Goal: Complete application form: Complete application form

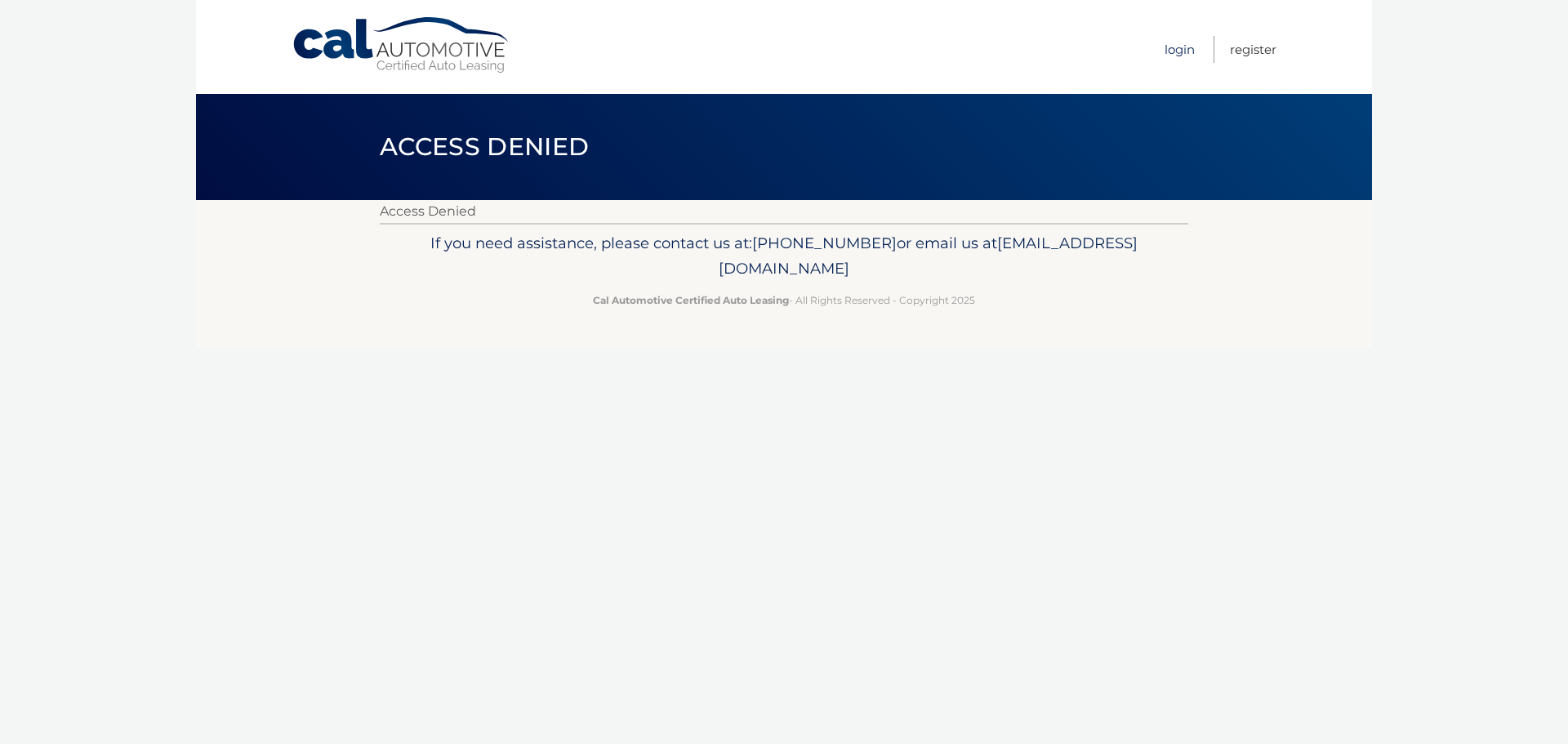
click at [1182, 52] on link "Login" at bounding box center [1179, 49] width 30 height 27
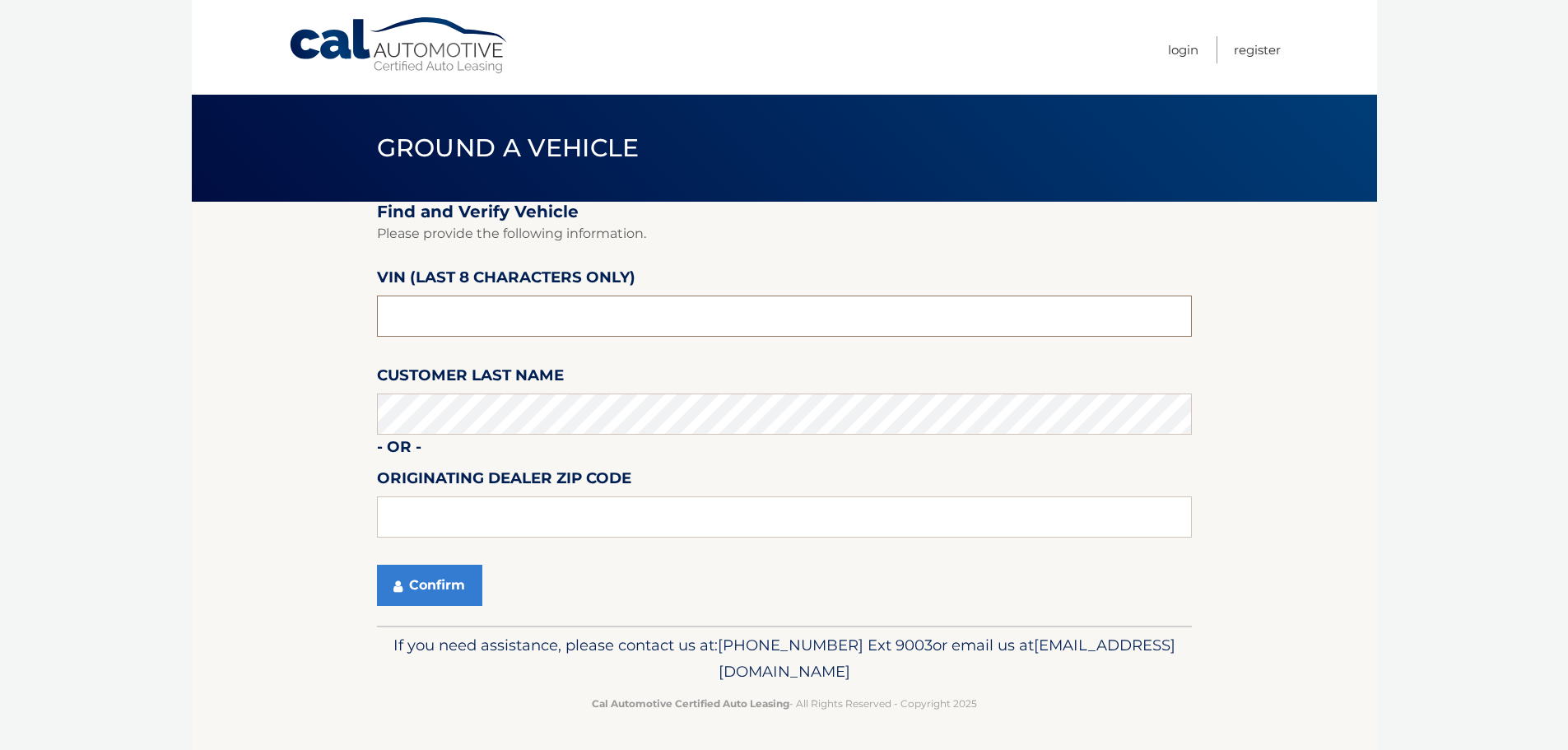
click at [438, 323] on input "text" at bounding box center [784, 316] width 815 height 41
click at [427, 302] on input "text" at bounding box center [784, 316] width 815 height 41
paste input "NT174471"
type input "NT174471"
type input "15642"
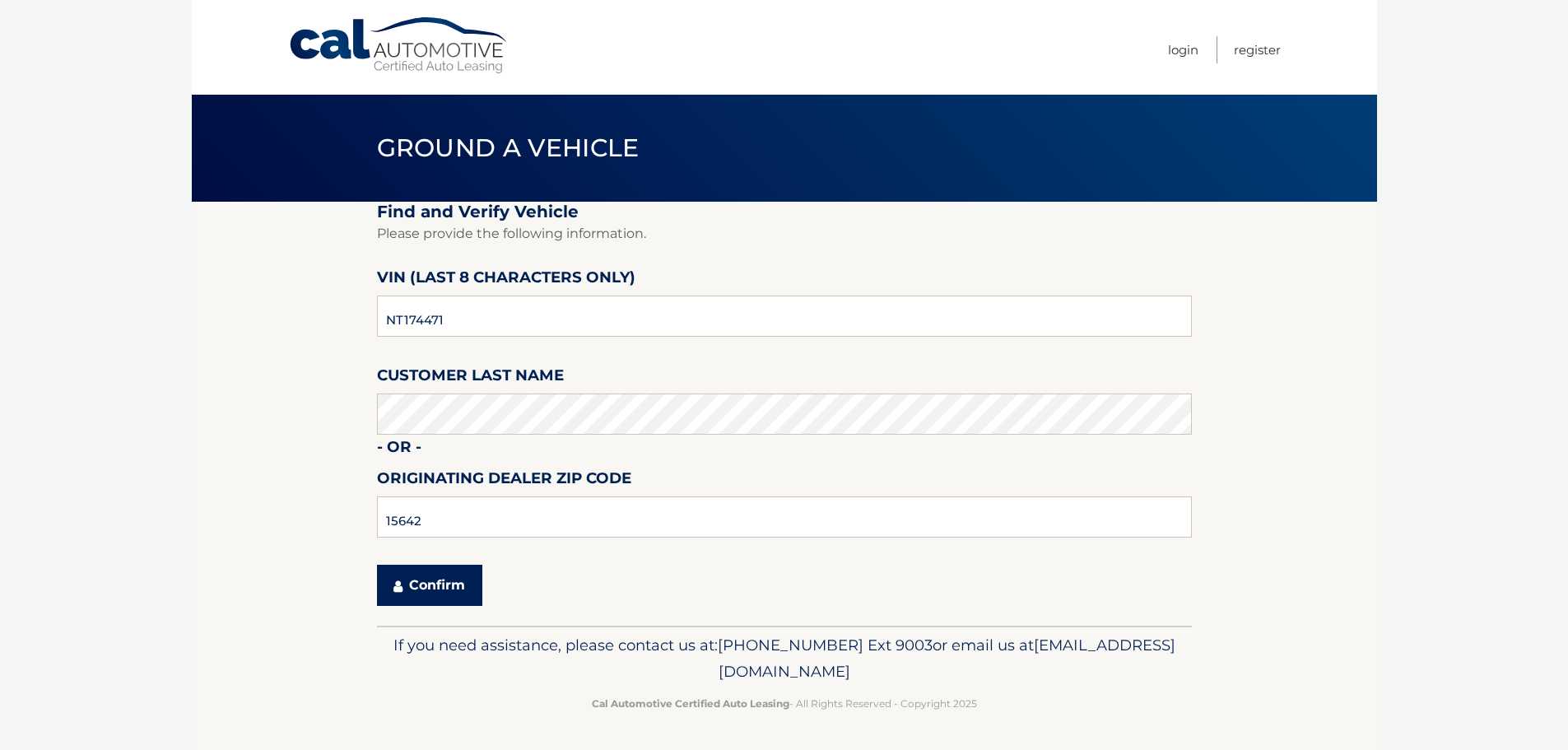
click at [413, 595] on button "Confirm" at bounding box center [429, 585] width 105 height 41
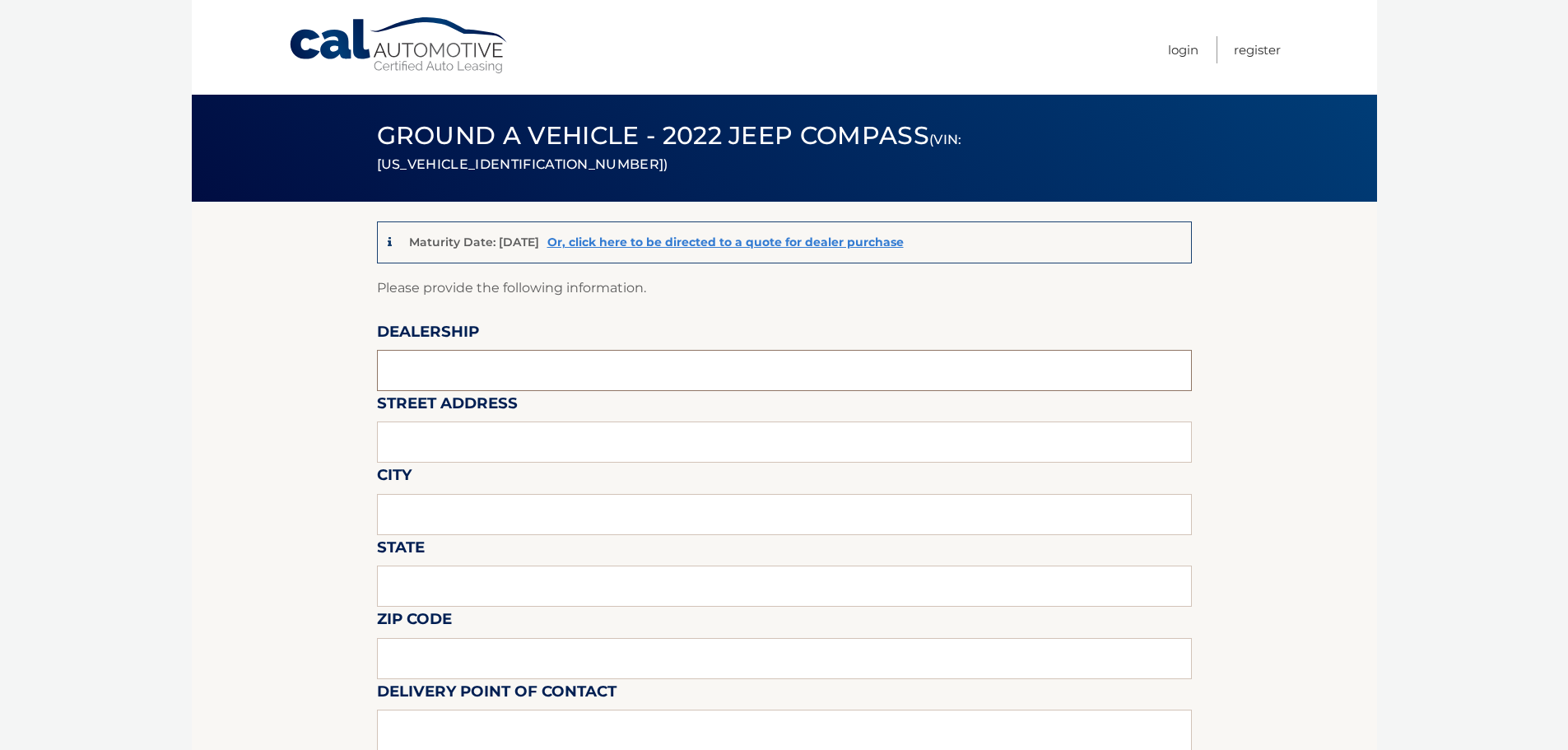
click at [412, 377] on input "text" at bounding box center [784, 371] width 815 height 41
type input "JIM SHORKEY CDJR"
type input "13230 US ROUTE 30"
type input "NORTH HUNTINGDON"
type input "PA"
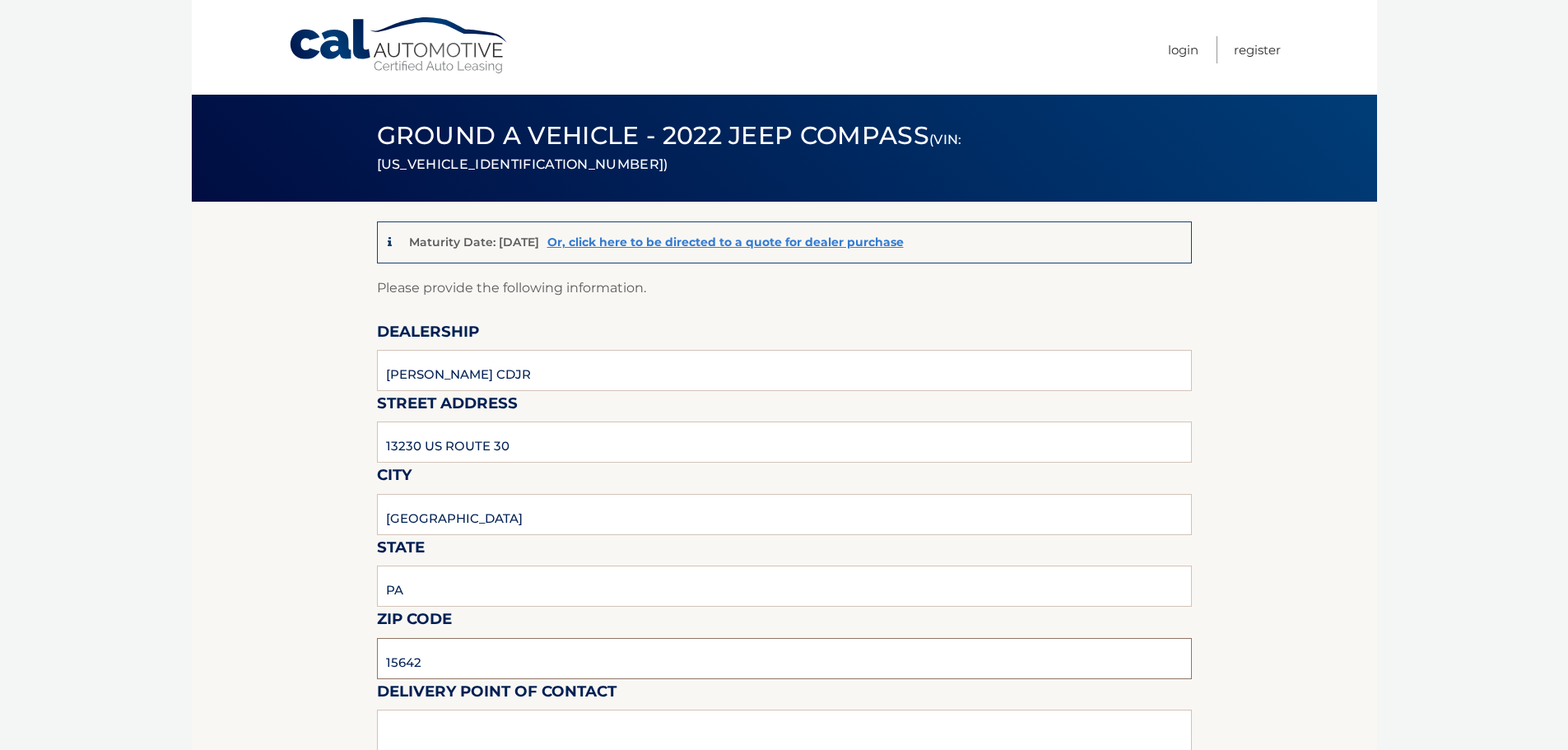
type input "15642"
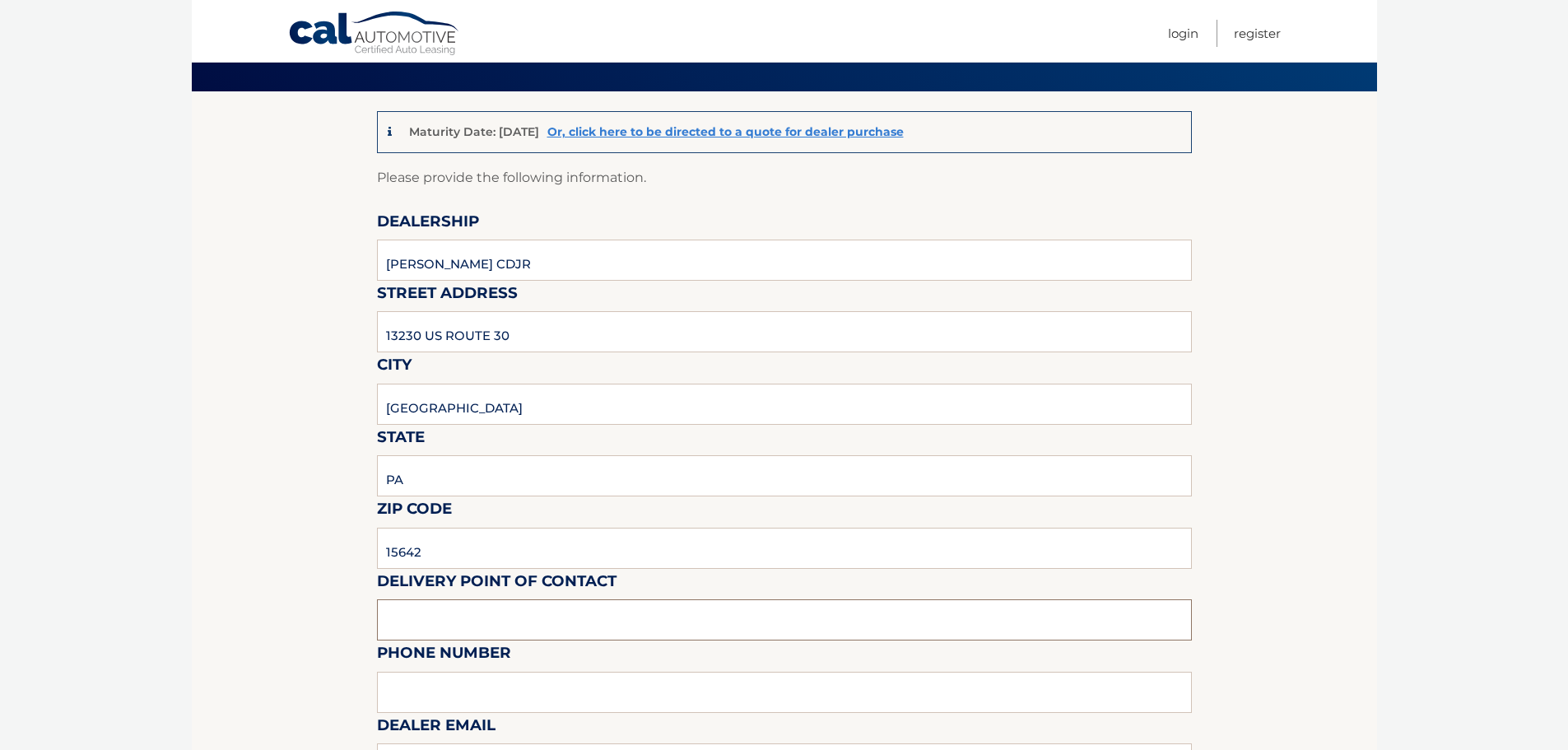
scroll to position [330, 0]
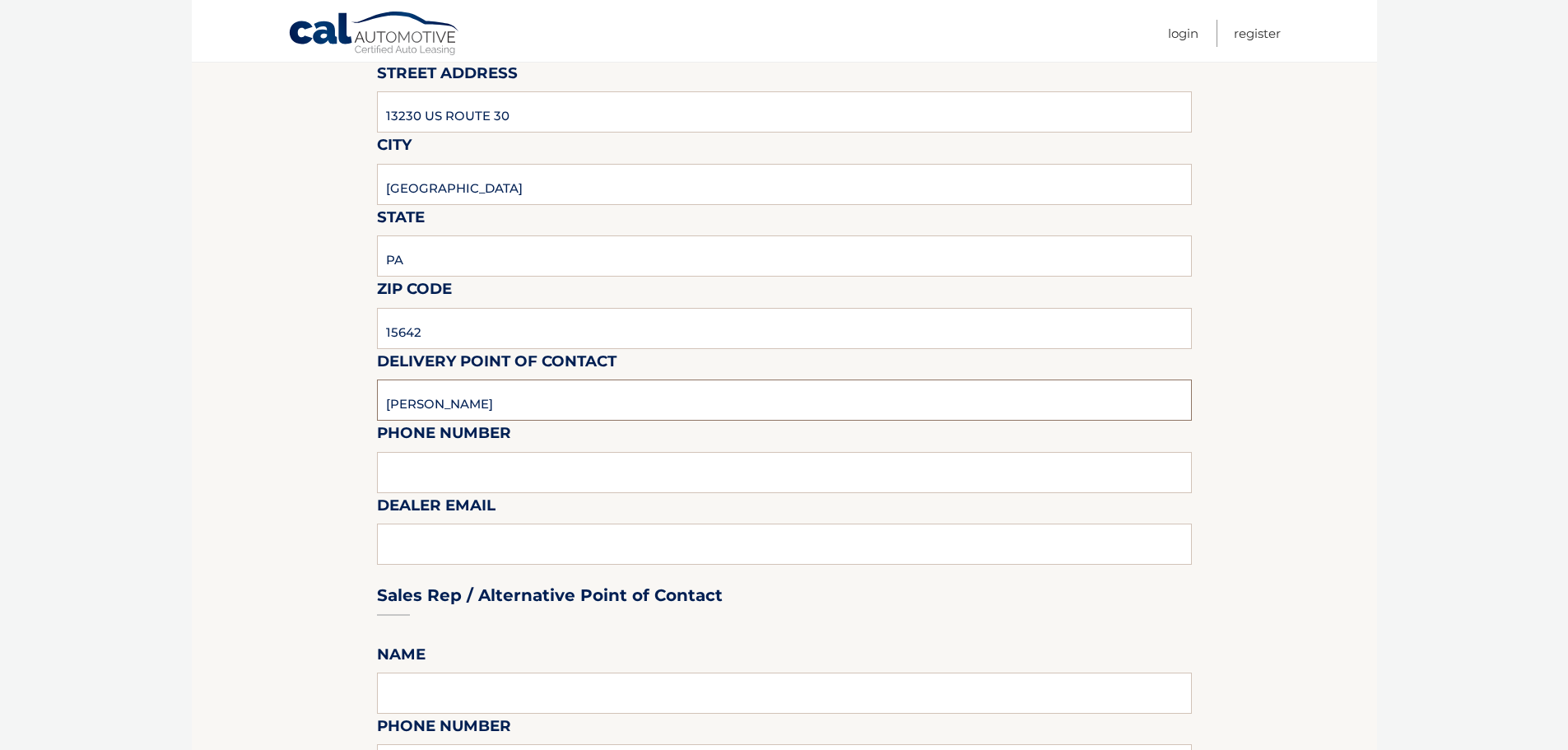
type input "DIANA KRATOCHVIL"
type input "4128722400"
click at [394, 545] on div "Sales Rep / Alternative Point of Contact" at bounding box center [784, 563] width 815 height 116
click at [526, 552] on div "Sales Rep / Alternative Point of Contact" at bounding box center [784, 563] width 815 height 116
click at [520, 549] on div "Sales Rep / Alternative Point of Contact" at bounding box center [784, 563] width 815 height 116
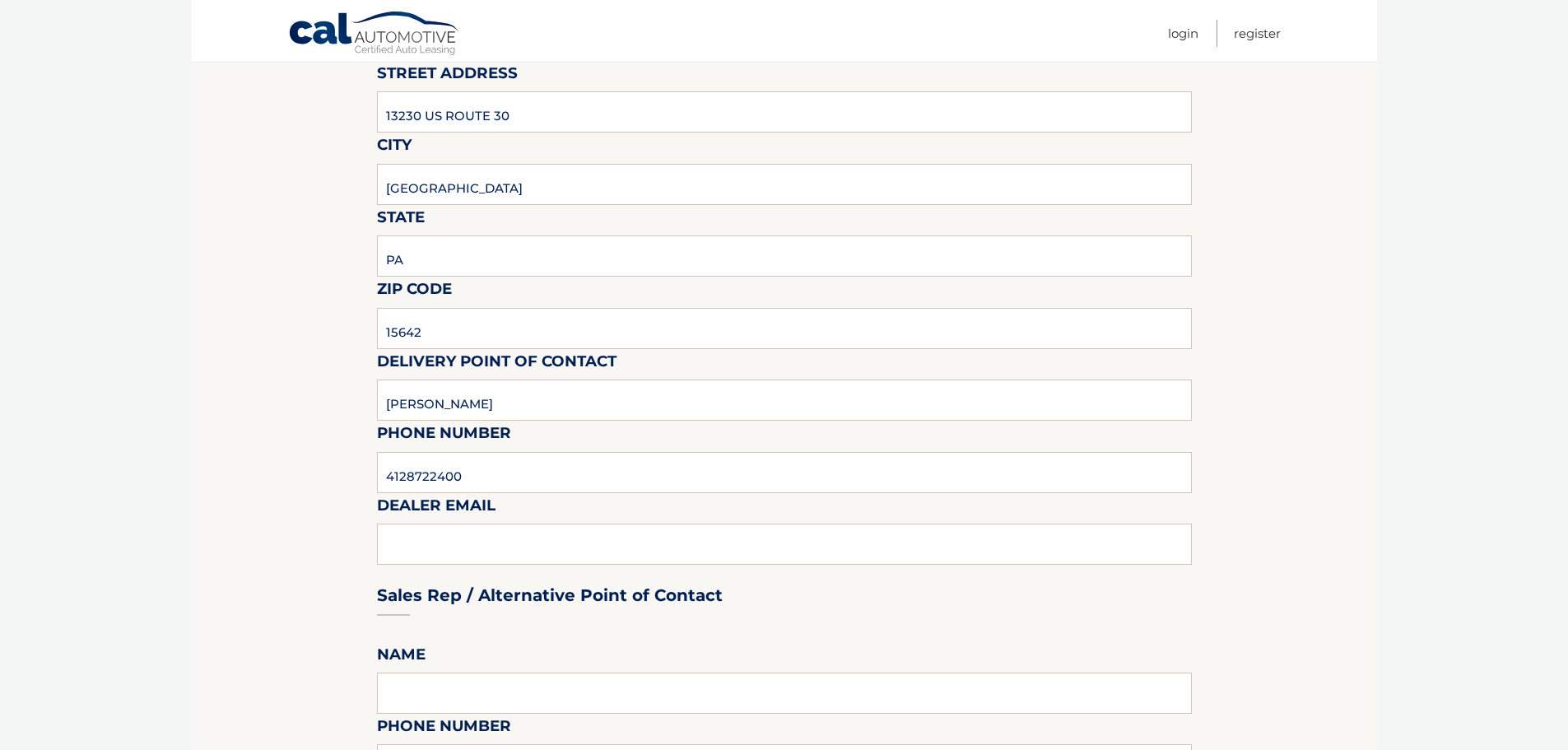
click at [505, 538] on div "Sales Rep / Alternative Point of Contact" at bounding box center [784, 563] width 815 height 116
click at [384, 538] on div "Sales Rep / Alternative Point of Contact" at bounding box center [784, 563] width 815 height 116
click at [403, 534] on div "Sales Rep / Alternative Point of Contact" at bounding box center [784, 563] width 815 height 116
click at [491, 470] on input "4128722400" at bounding box center [784, 472] width 815 height 41
click at [451, 545] on div "Sales Rep / Alternative Point of Contact" at bounding box center [784, 563] width 815 height 116
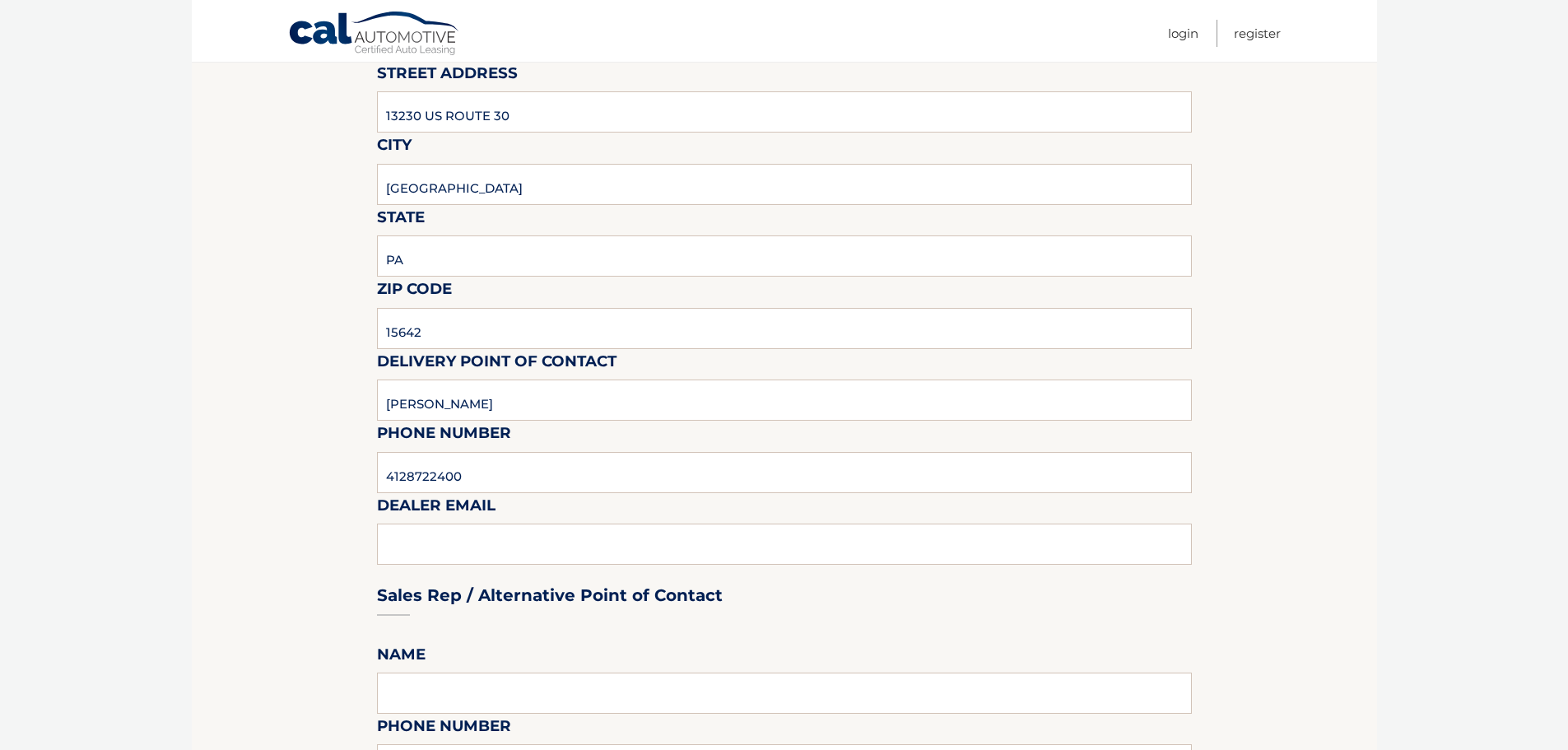
click at [452, 541] on div "Sales Rep / Alternative Point of Contact" at bounding box center [784, 563] width 815 height 116
click at [567, 469] on input "4128722400" at bounding box center [784, 472] width 815 height 41
drag, startPoint x: 536, startPoint y: 400, endPoint x: 220, endPoint y: 378, distance: 316.8
click at [519, 415] on input "DIANA KRATOCHVIL" at bounding box center [784, 400] width 815 height 41
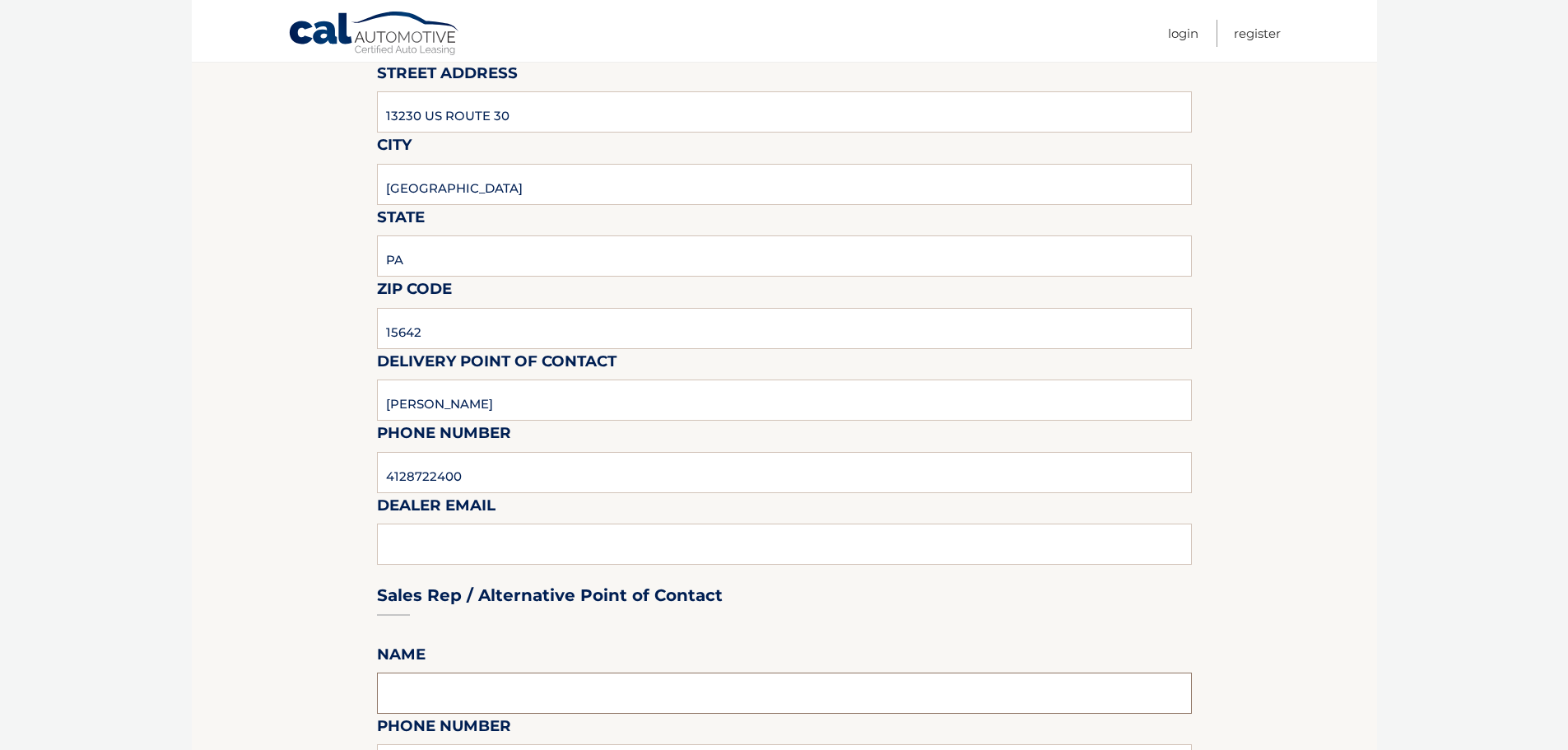
click at [446, 693] on input "text" at bounding box center [784, 693] width 815 height 41
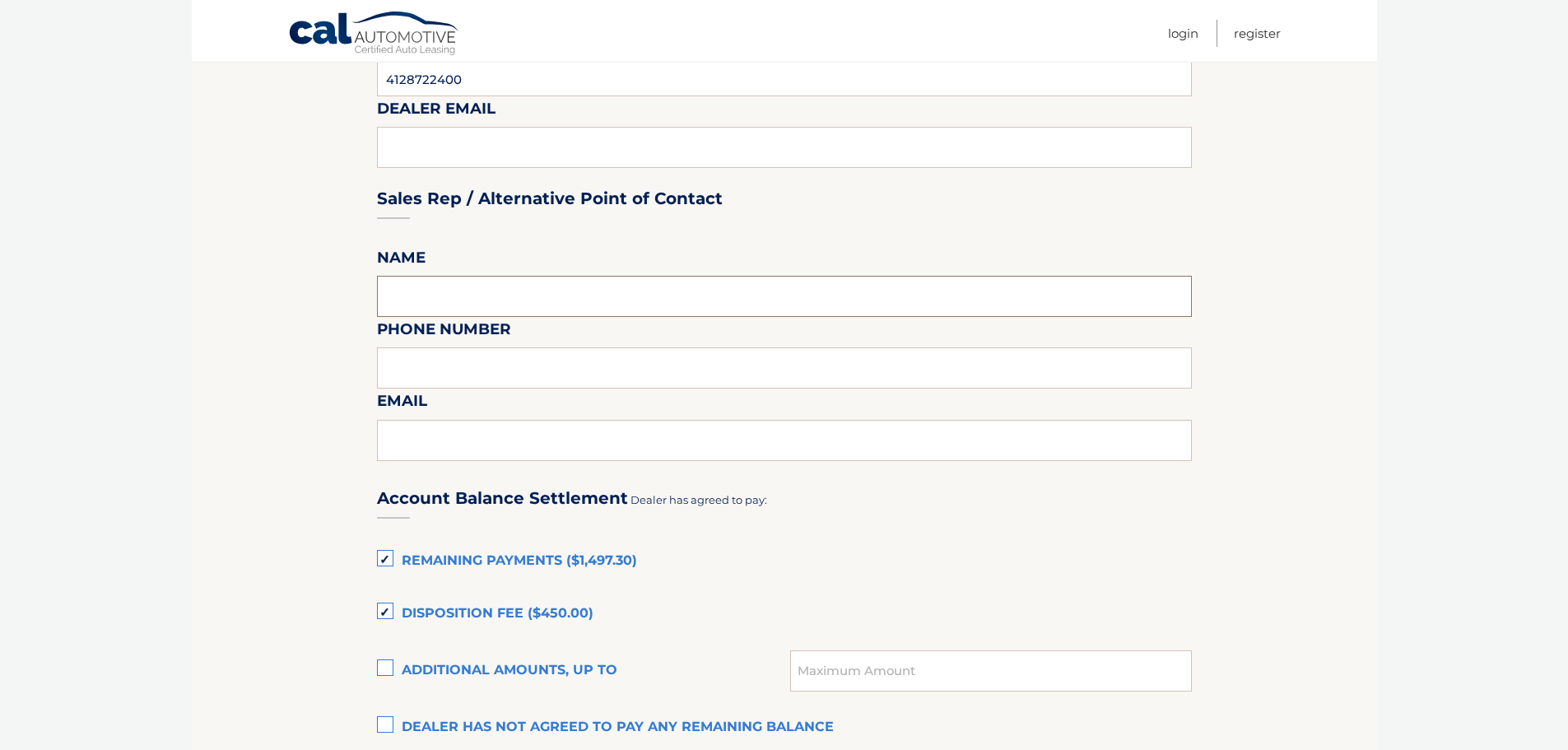
scroll to position [741, 0]
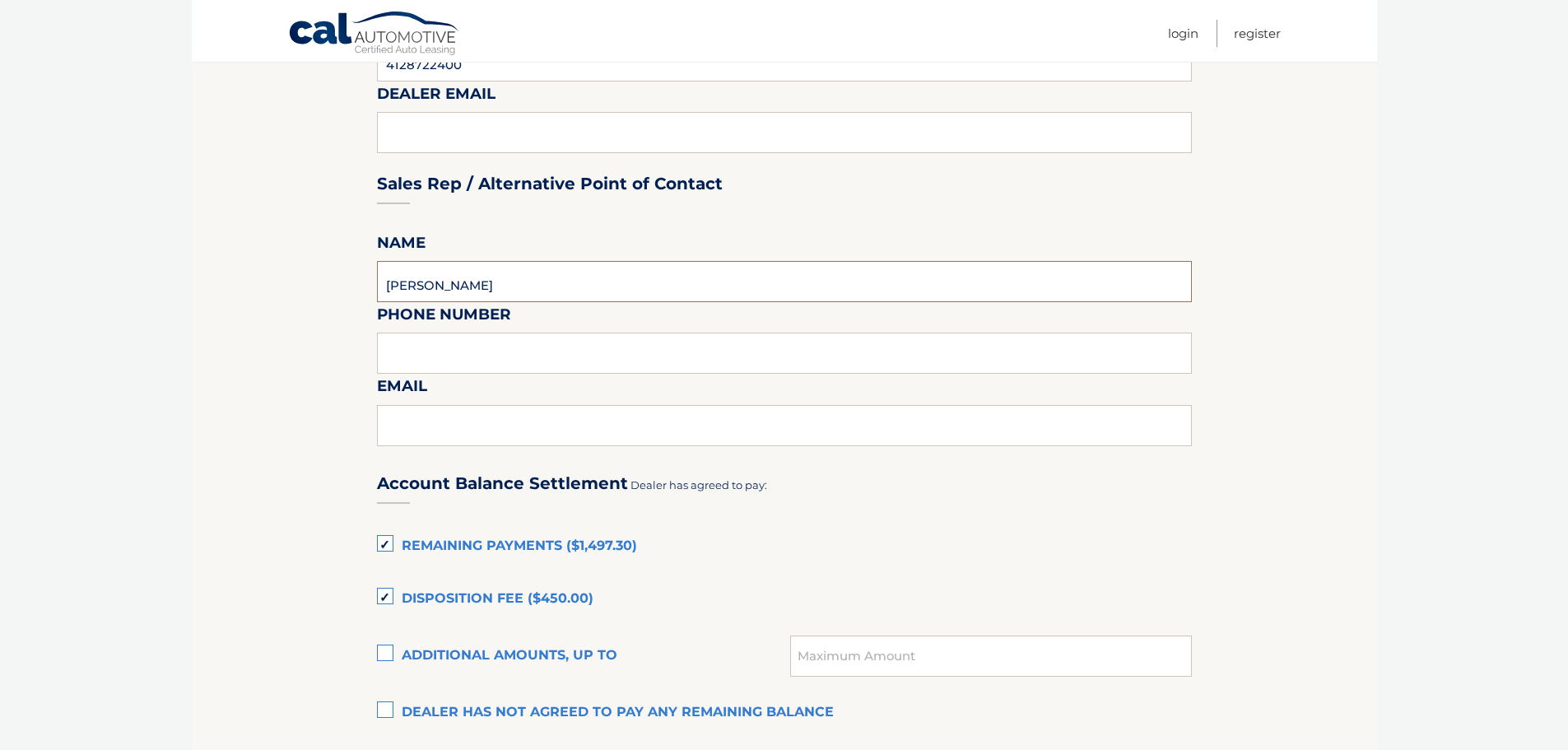
type input "DIANA KRATOCHVIL"
type input "4128722400"
paste input "DianaKratochvil@jimshorkey.com"
type input "DianaKratochvil@jimshorkey.com"
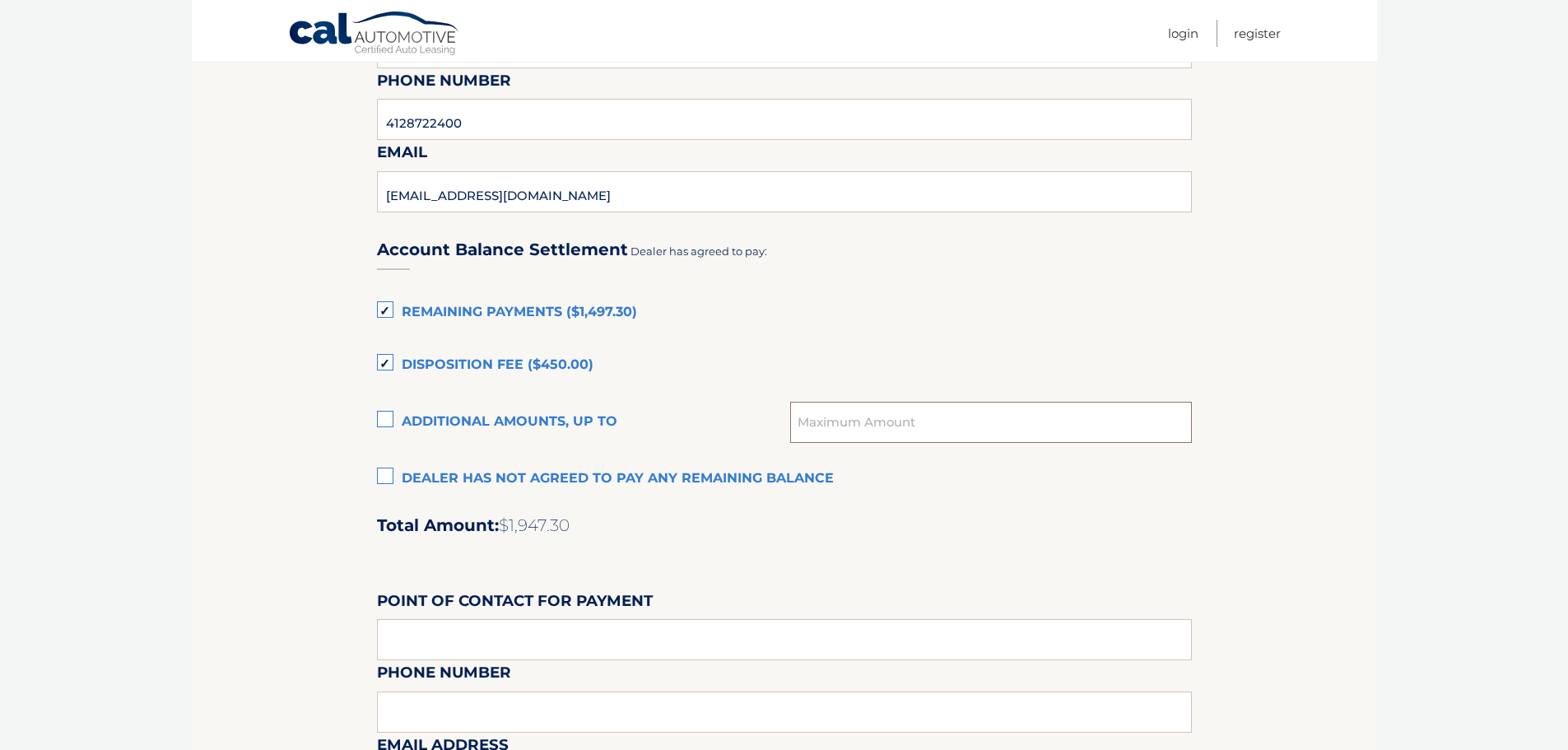
scroll to position [1071, 0]
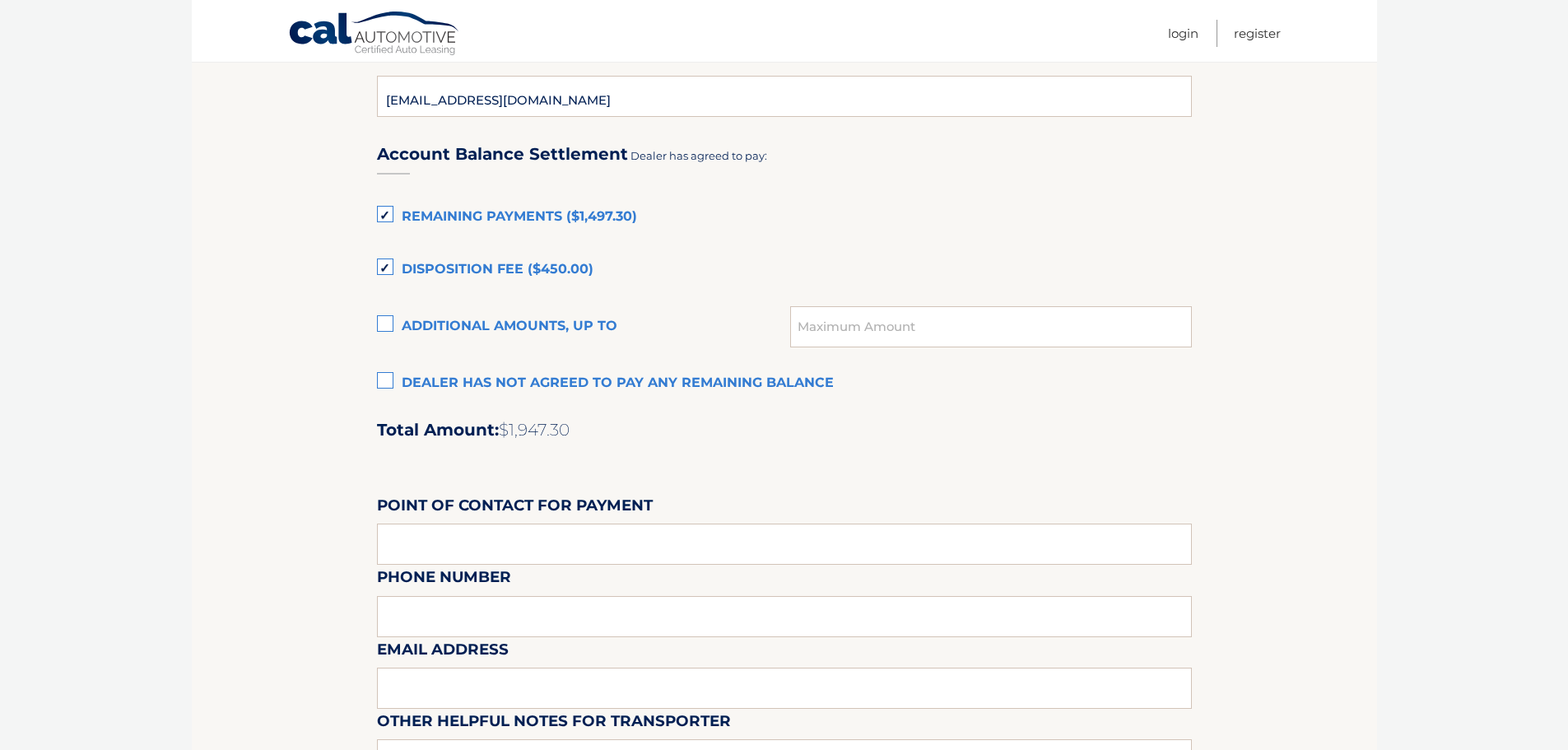
click at [383, 373] on label "Dealer has not agreed to pay any remaining balance" at bounding box center [784, 384] width 815 height 33
click at [0, 0] on input "Dealer has not agreed to pay any remaining balance" at bounding box center [0, 0] width 0 height 0
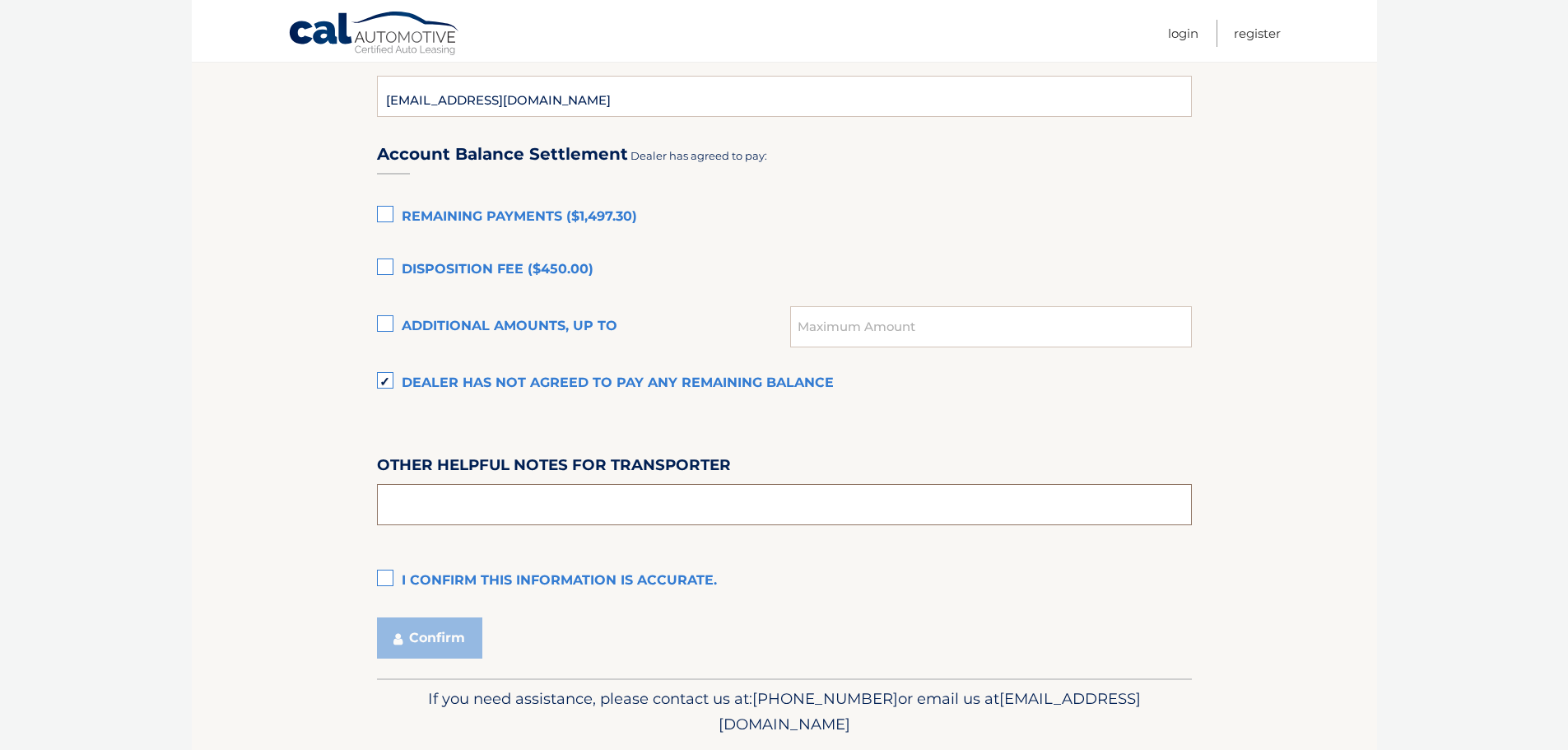
click at [421, 522] on input "text" at bounding box center [784, 505] width 815 height 41
click at [383, 572] on label "I confirm this information is accurate." at bounding box center [784, 581] width 815 height 33
click at [0, 0] on input "I confirm this information is accurate." at bounding box center [0, 0] width 0 height 0
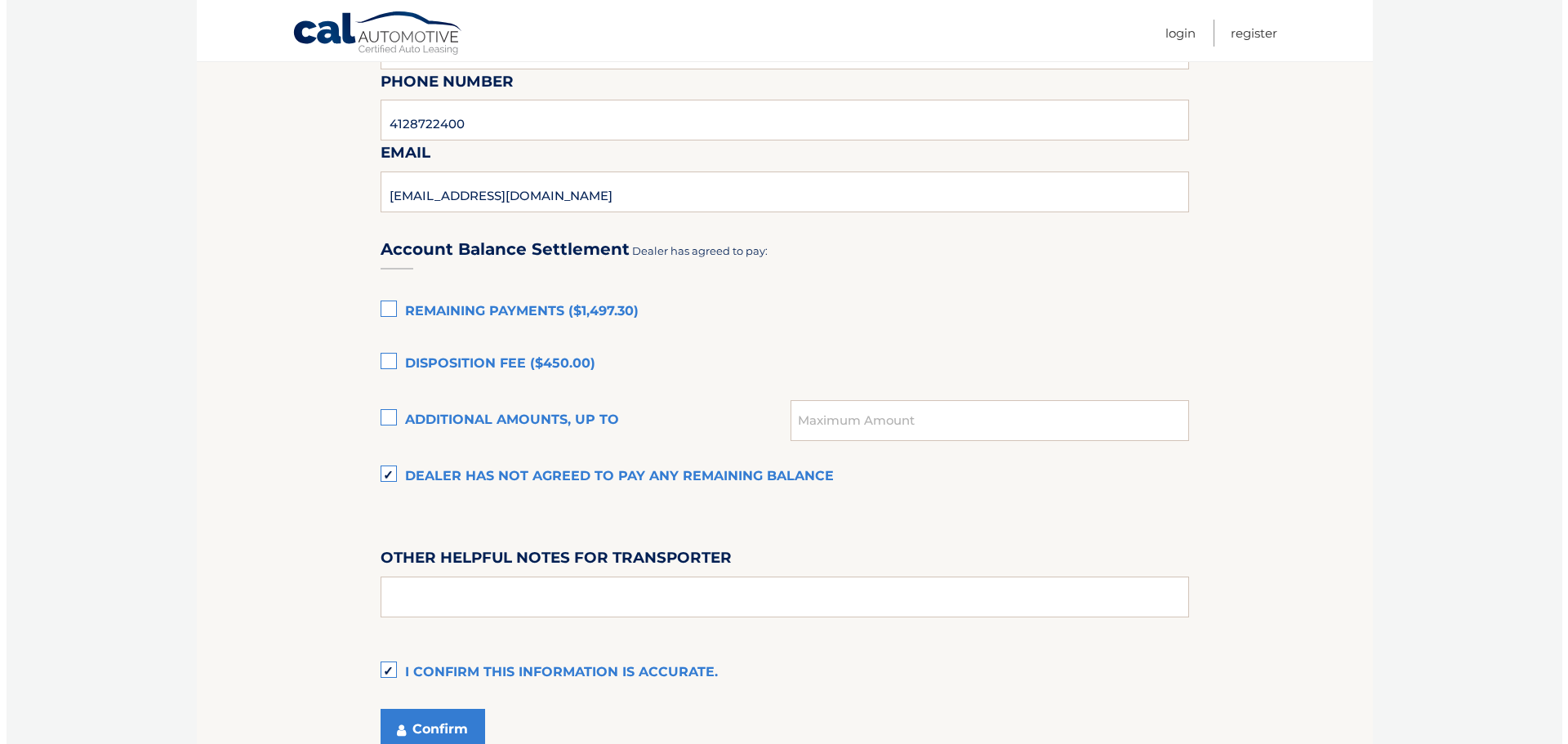
scroll to position [1115, 0]
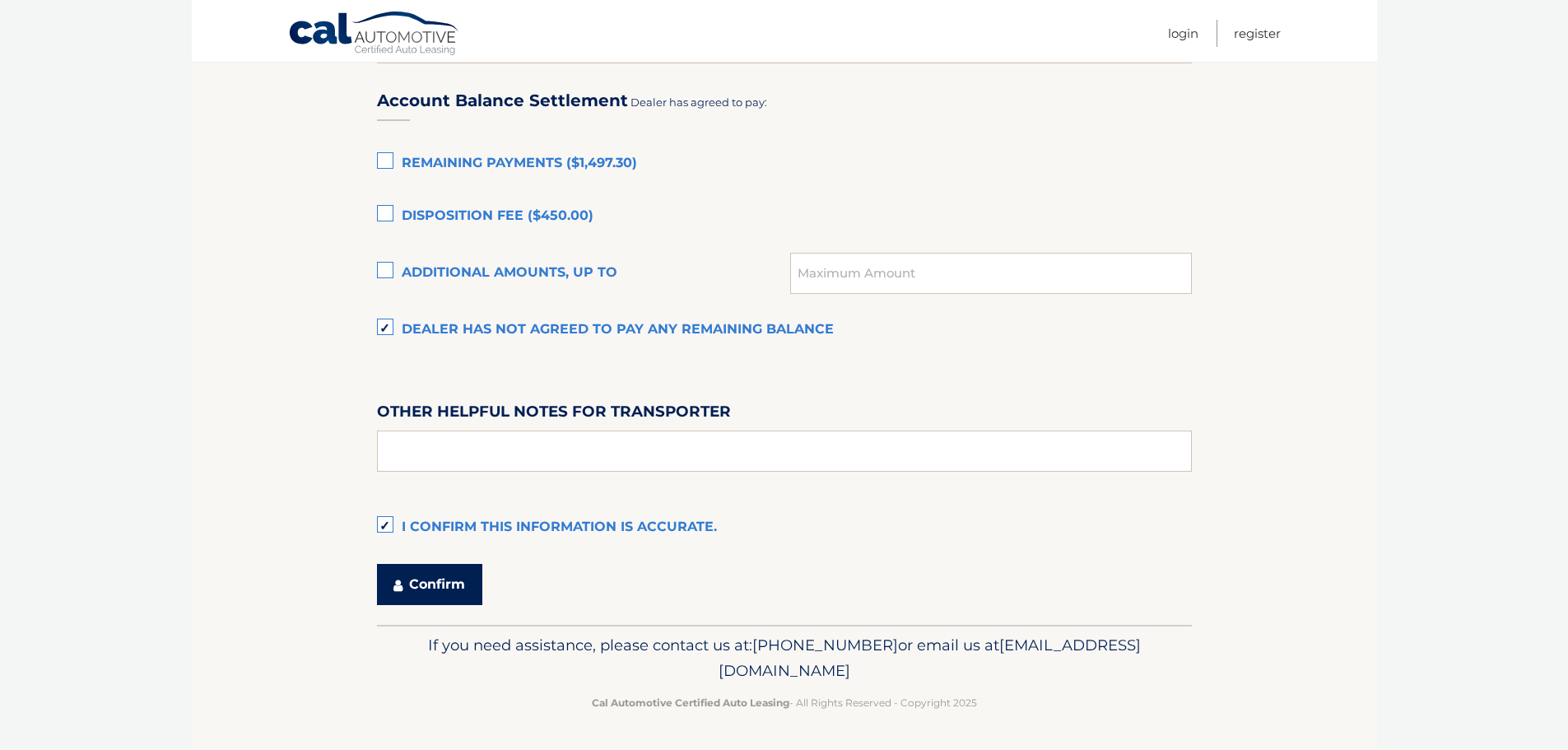
click at [417, 582] on button "Confirm" at bounding box center [429, 584] width 105 height 41
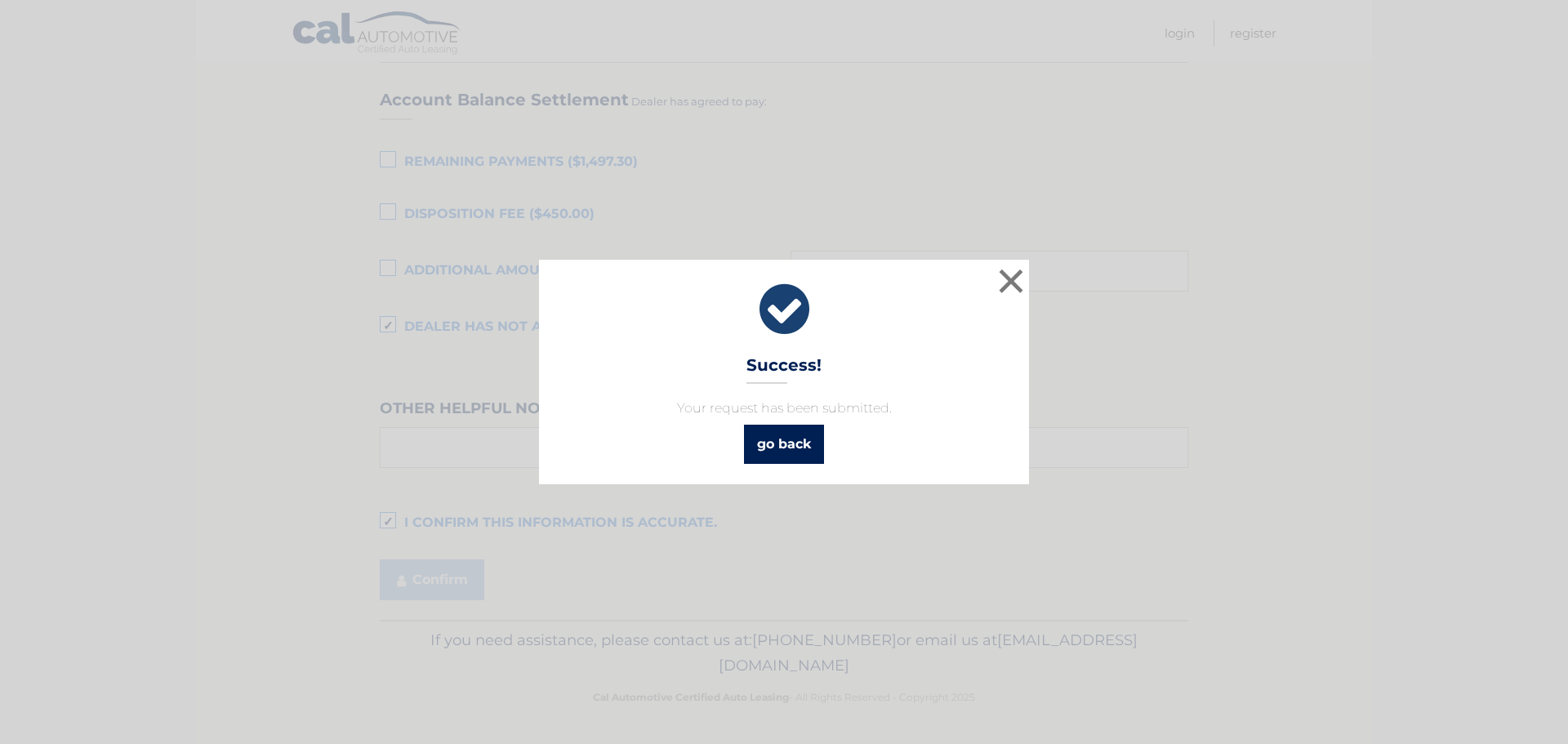
click at [773, 445] on link "go back" at bounding box center [784, 445] width 80 height 39
